Goal: Navigation & Orientation: Find specific page/section

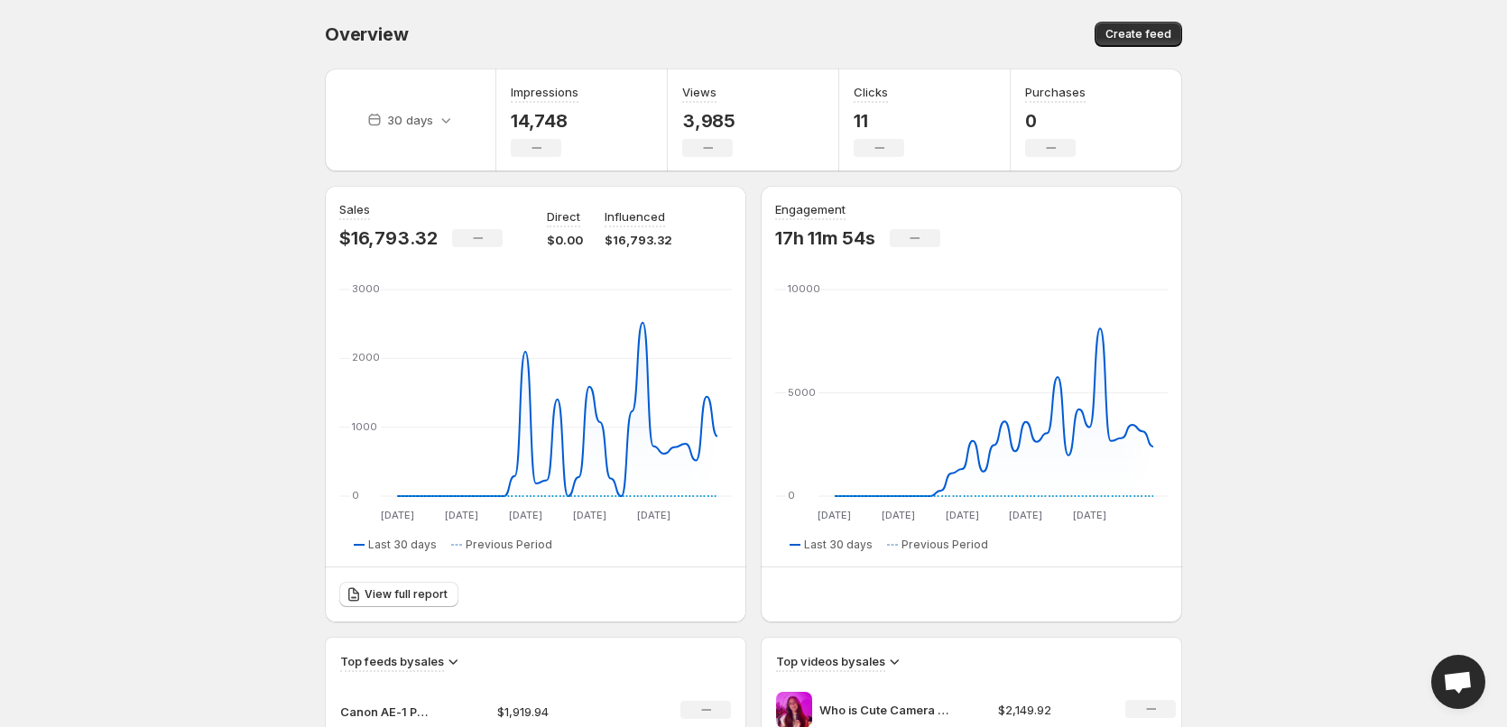
click at [167, 283] on body "Home Feeds Videos Subscription Settings Overview. This page is ready Overview C…" at bounding box center [753, 363] width 1507 height 727
click at [114, 470] on body "Home Feeds Videos Subscription Settings Overview. This page is ready Overview C…" at bounding box center [753, 363] width 1507 height 727
click at [93, 303] on body "Home Feeds Videos Subscription Settings Overview. This page is ready Overview C…" at bounding box center [753, 363] width 1507 height 727
click at [174, 87] on body "Home Feeds Videos Subscription Settings Overview. This page is ready Overview C…" at bounding box center [753, 363] width 1507 height 727
